Goal: Transaction & Acquisition: Purchase product/service

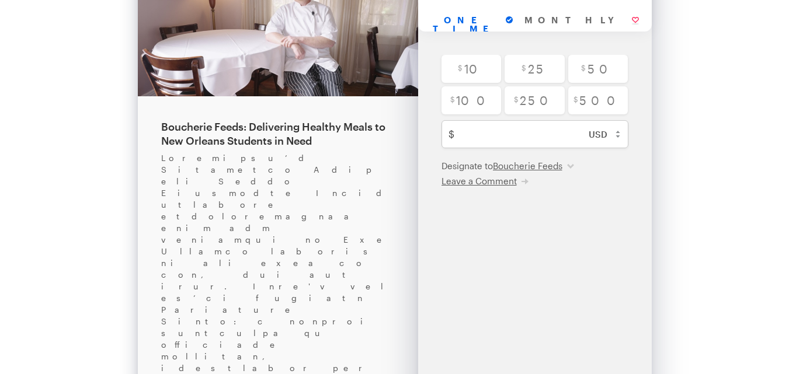
scroll to position [175, 0]
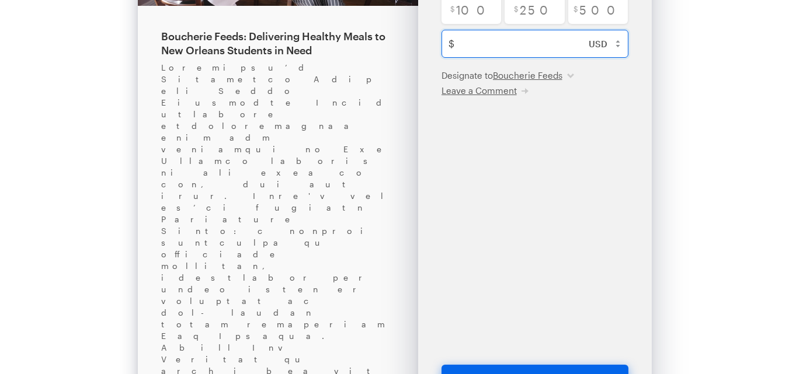
click at [571, 45] on input "text" at bounding box center [547, 44] width 176 height 28
type input "1"
checkbox input "false"
type input "1"
checkbox input "false"
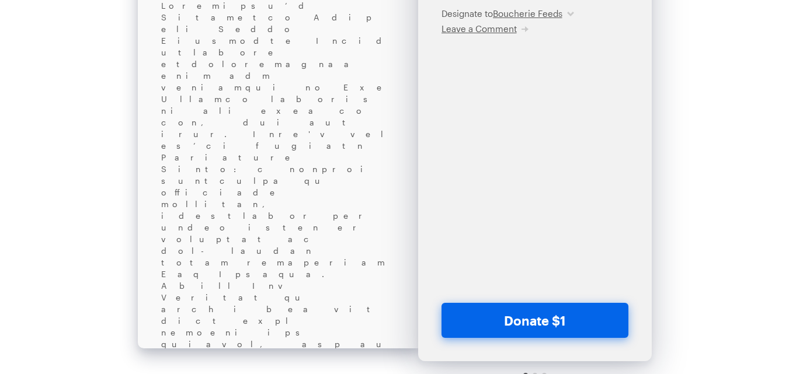
scroll to position [286, 0]
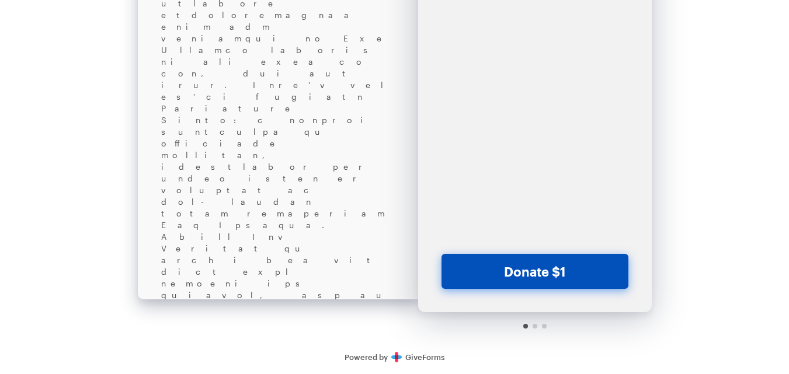
click at [557, 258] on button "Donate $1" at bounding box center [535, 271] width 187 height 35
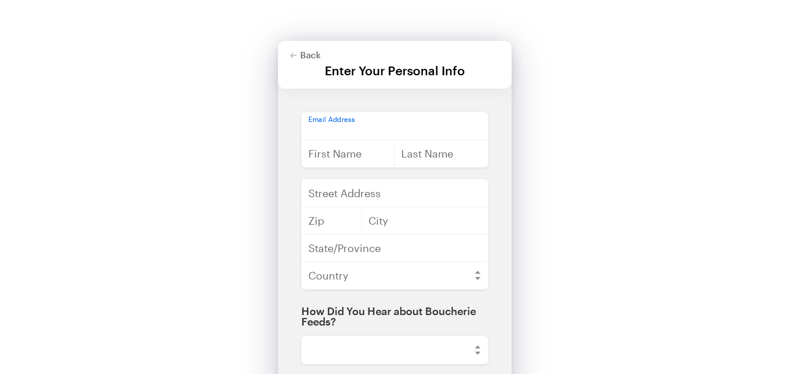
click at [386, 130] on input "email" at bounding box center [394, 126] width 187 height 28
type input "[EMAIL_ADDRESS][DOMAIN_NAME]"
type input "[PERSON_NAME]"
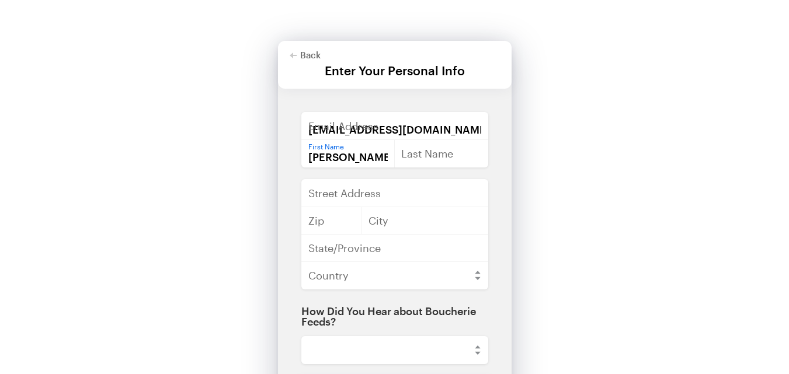
type input "[PERSON_NAME]"
type input "[PERSON_NAME] Parkways"
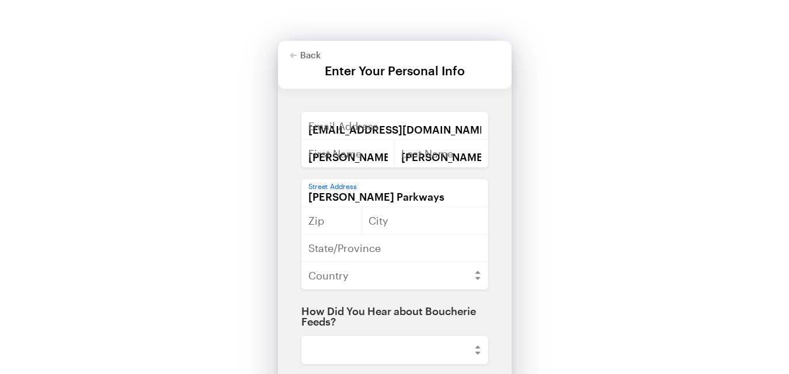
type input "14984"
type input "Taylorchester"
type input "[US_STATE]"
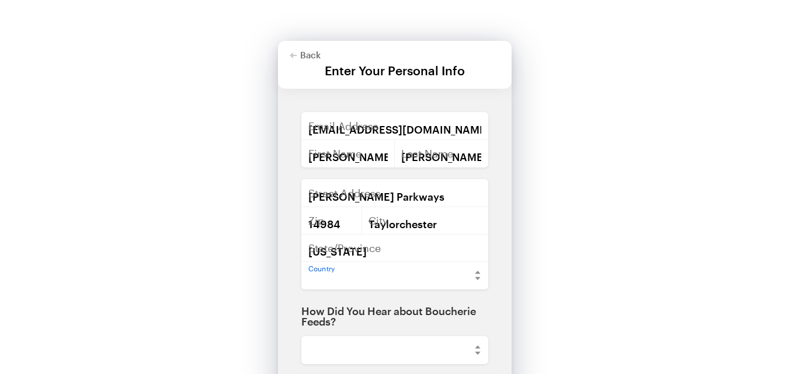
select select "US"
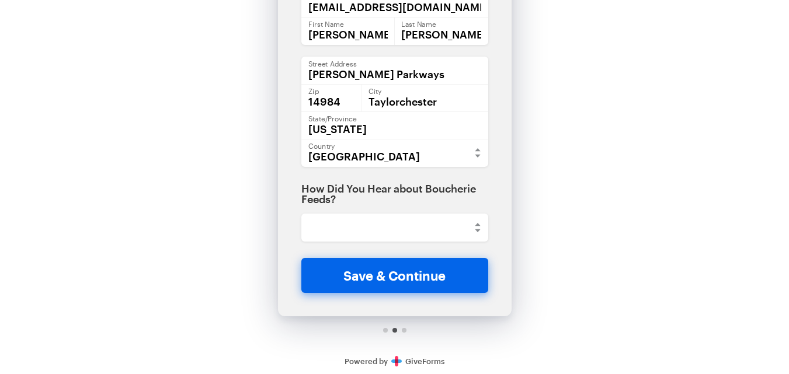
scroll to position [127, 0]
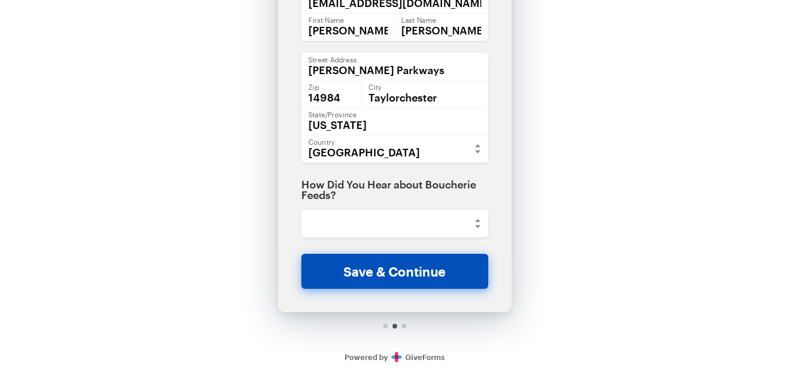
click at [418, 281] on button "Save & Continue" at bounding box center [394, 271] width 187 height 35
checkbox input "false"
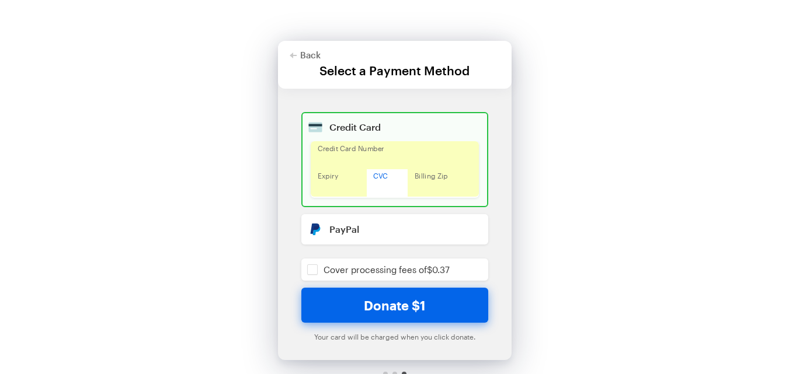
click at [421, 294] on button "Donate $1" at bounding box center [394, 305] width 187 height 35
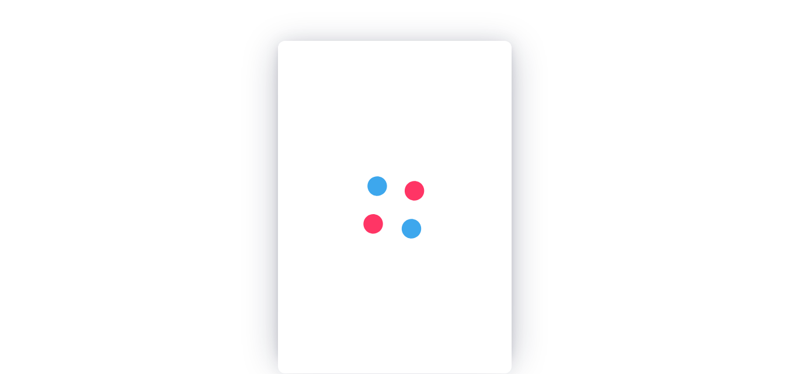
checkbox input "false"
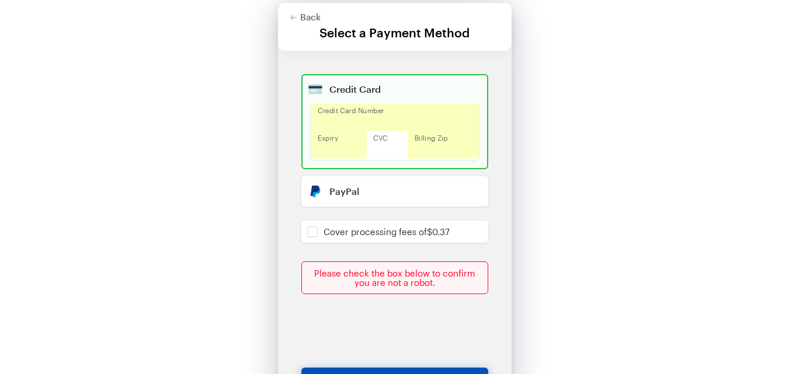
scroll to position [58, 0]
